Goal: Task Accomplishment & Management: Manage account settings

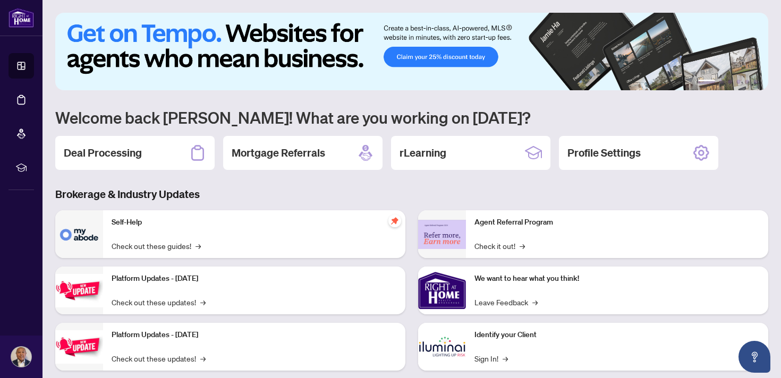
scroll to position [18, 0]
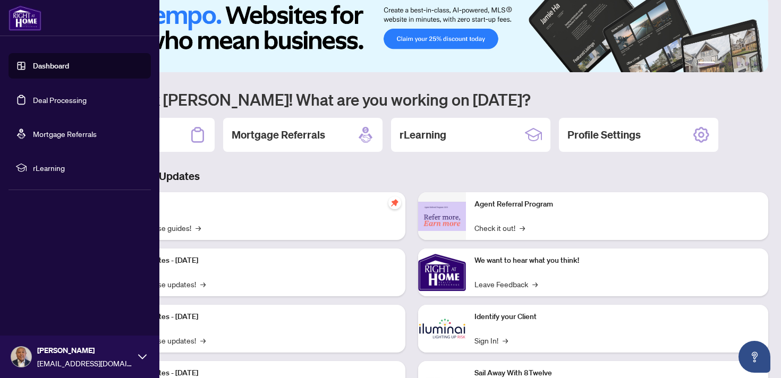
click at [39, 102] on link "Deal Processing" at bounding box center [60, 100] width 54 height 10
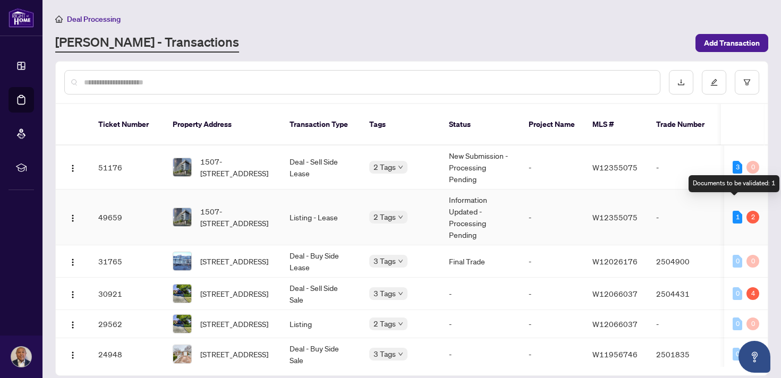
click at [738, 211] on div "1" at bounding box center [738, 217] width 10 height 13
click at [750, 211] on div "2" at bounding box center [753, 217] width 13 height 13
click at [584, 200] on td "W12355075" at bounding box center [616, 218] width 64 height 56
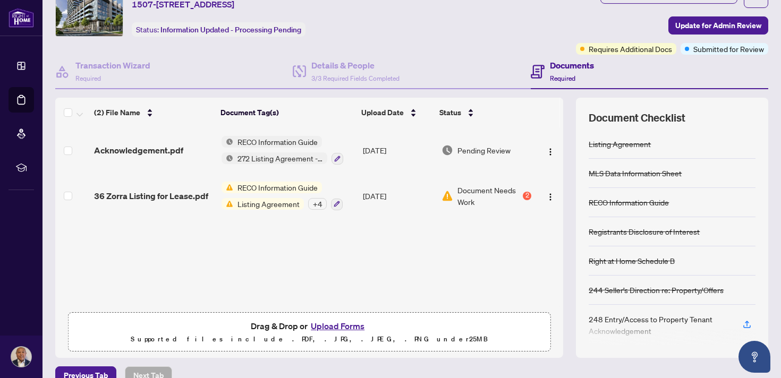
scroll to position [66, 0]
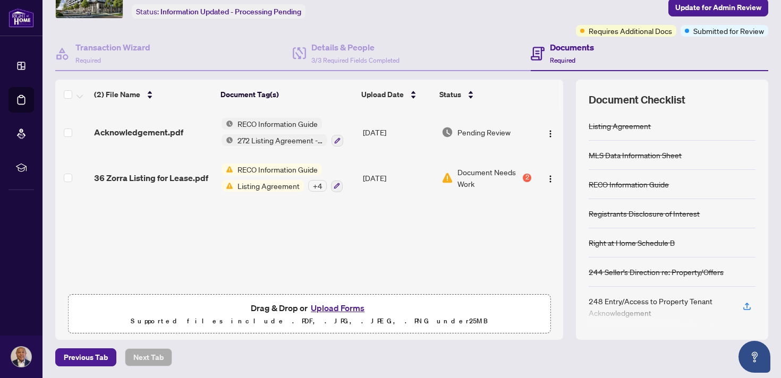
click at [512, 170] on span "Document Needs Work" at bounding box center [489, 177] width 63 height 23
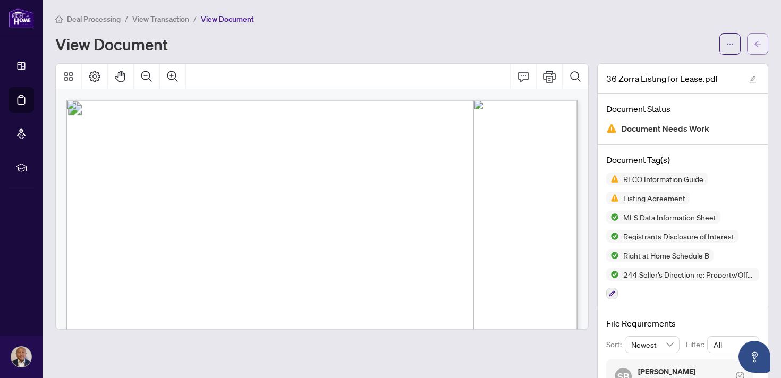
click at [759, 45] on icon "arrow-left" at bounding box center [757, 43] width 7 height 7
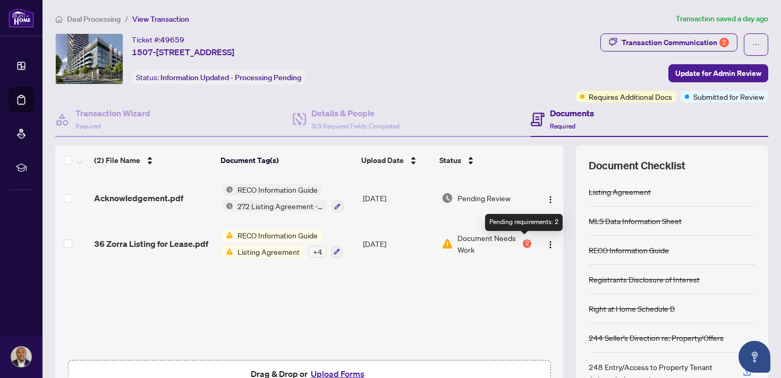
click at [523, 241] on div "2" at bounding box center [527, 244] width 9 height 9
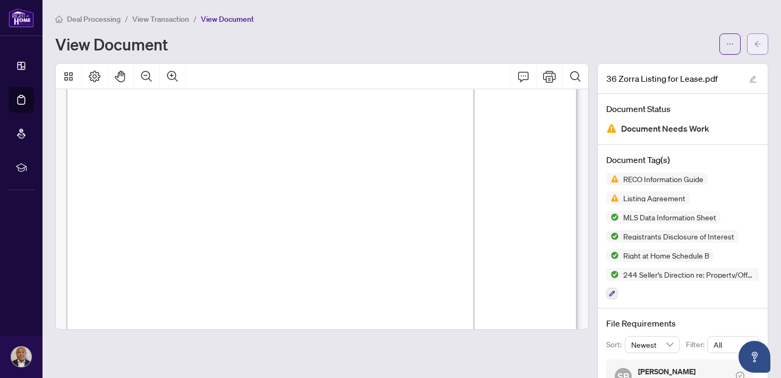
click at [763, 42] on button "button" at bounding box center [757, 43] width 21 height 21
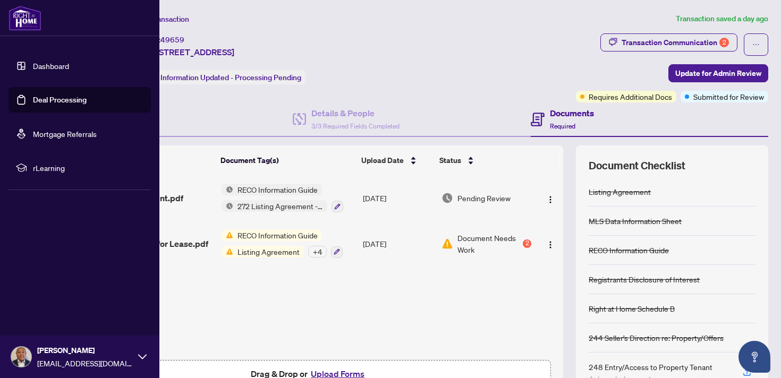
click at [41, 98] on link "Deal Processing" at bounding box center [60, 100] width 54 height 10
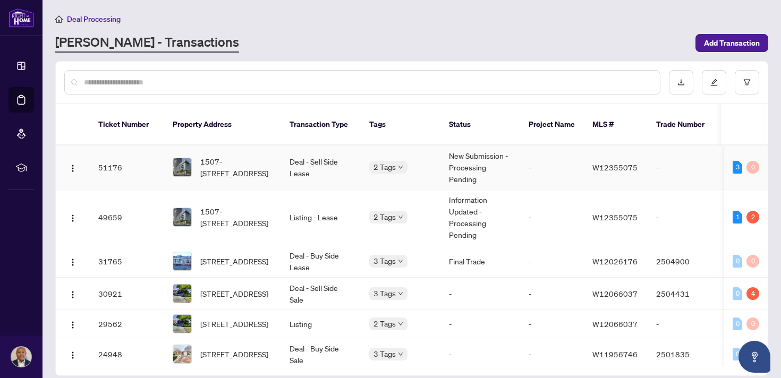
click at [682, 153] on td "-" at bounding box center [685, 168] width 74 height 44
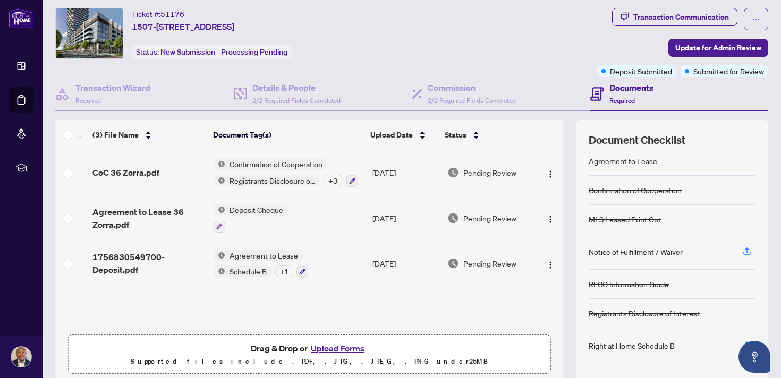
scroll to position [24, 0]
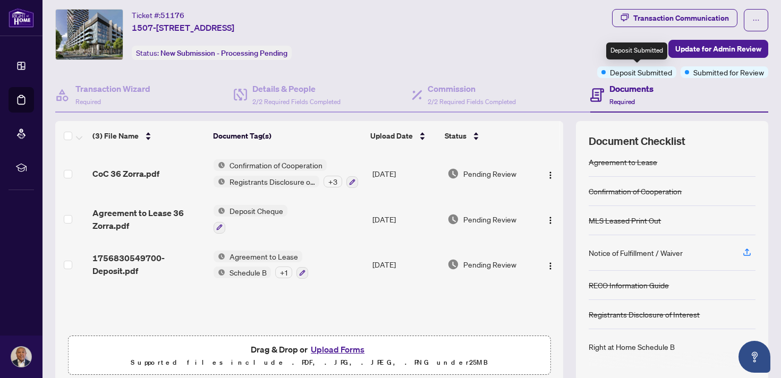
click at [643, 71] on span "Deposit Submitted" at bounding box center [641, 72] width 62 height 12
click at [703, 88] on div "Documents Required" at bounding box center [679, 95] width 179 height 35
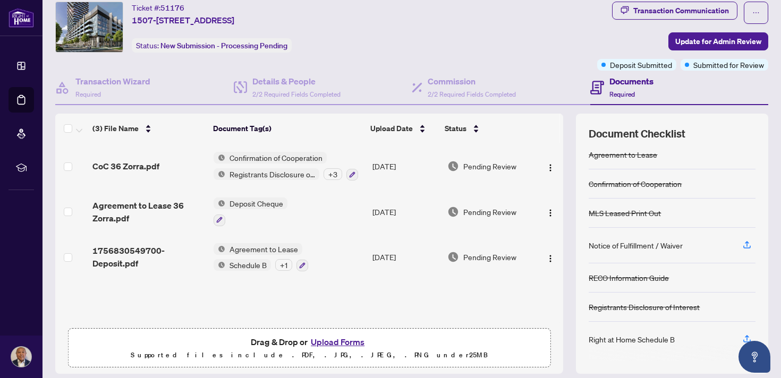
scroll to position [0, 0]
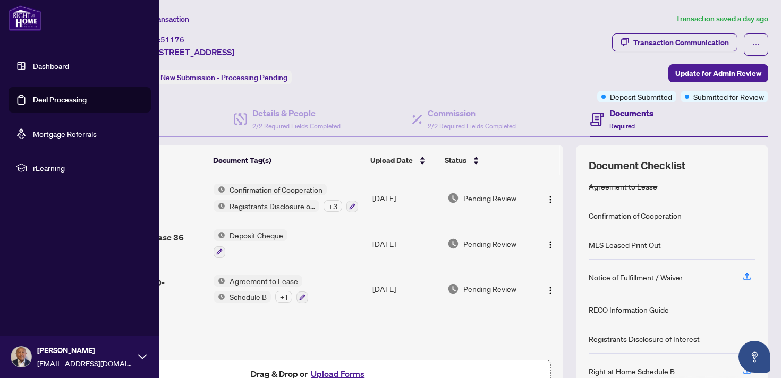
click at [50, 71] on link "Dashboard" at bounding box center [51, 66] width 36 height 10
